Goal: Find specific page/section: Find specific page/section

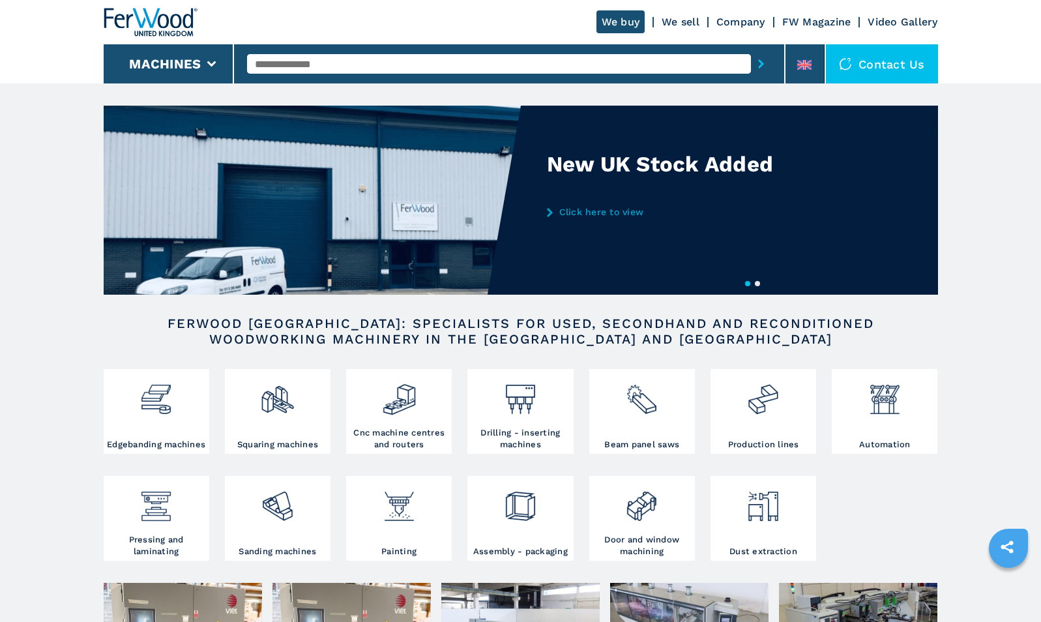
click at [323, 63] on input "text" at bounding box center [499, 64] width 504 height 20
type input "****"
click at [751, 49] on button "submit-button" at bounding box center [761, 64] width 20 height 30
